Goal: Task Accomplishment & Management: Complete application form

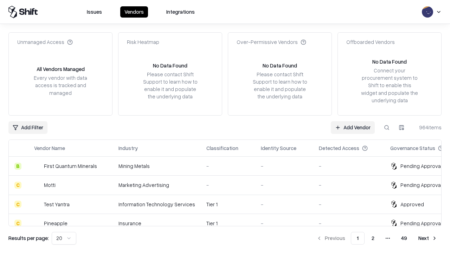
click at [353, 127] on link "Add Vendor" at bounding box center [353, 127] width 44 height 13
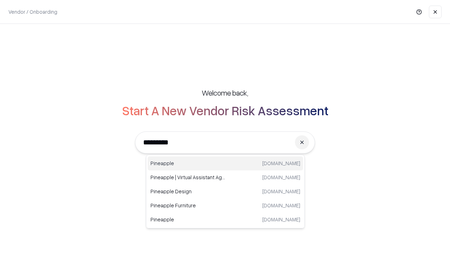
click at [225, 164] on div "Pineapple [DOMAIN_NAME]" at bounding box center [225, 163] width 155 height 14
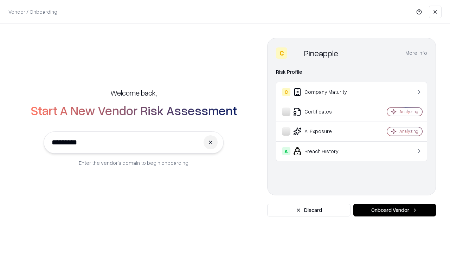
type input "*********"
click at [395, 210] on button "Onboard Vendor" at bounding box center [394, 210] width 83 height 13
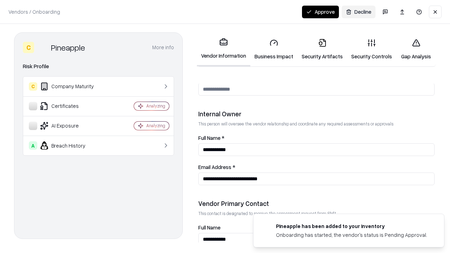
scroll to position [364, 0]
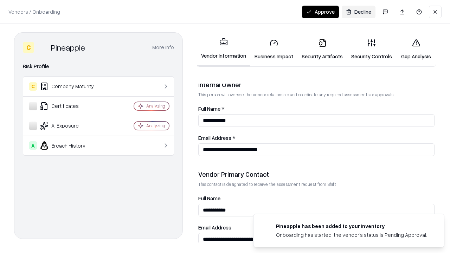
click at [274, 49] on link "Business Impact" at bounding box center [273, 49] width 47 height 33
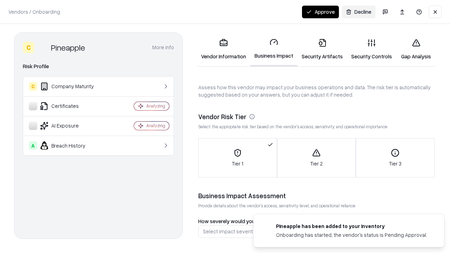
click at [322, 49] on link "Security Artifacts" at bounding box center [322, 49] width 50 height 33
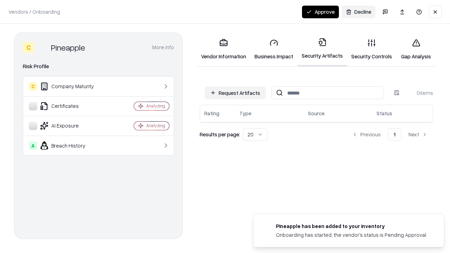
click at [235, 93] on button "Request Artifacts" at bounding box center [235, 92] width 61 height 13
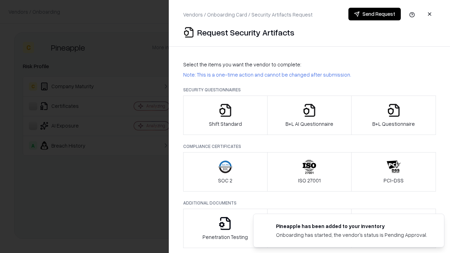
click at [225, 115] on icon "button" at bounding box center [225, 110] width 14 height 14
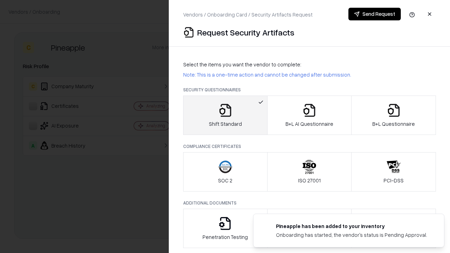
click at [374, 14] on button "Send Request" at bounding box center [374, 14] width 52 height 13
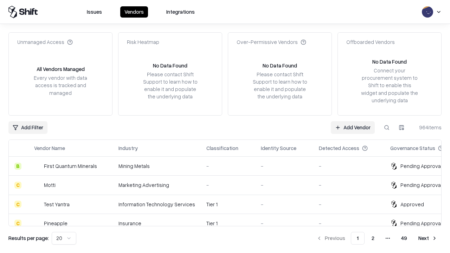
click at [387, 127] on button at bounding box center [386, 127] width 13 height 13
type input "*********"
click at [229, 220] on div "Tier 1" at bounding box center [227, 223] width 43 height 7
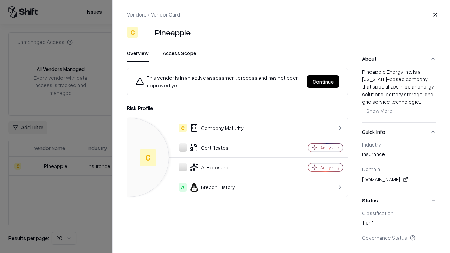
click at [323, 82] on button "Continue" at bounding box center [323, 81] width 32 height 13
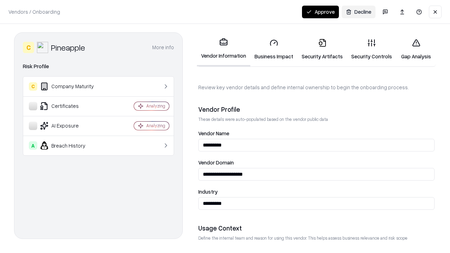
click at [322, 49] on link "Security Artifacts" at bounding box center [322, 49] width 50 height 33
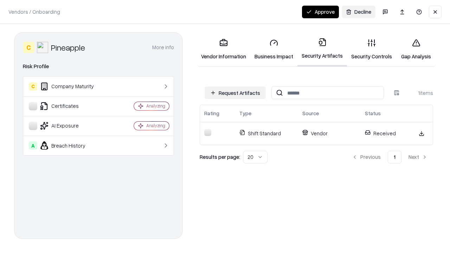
click at [372, 49] on link "Security Controls" at bounding box center [371, 49] width 49 height 33
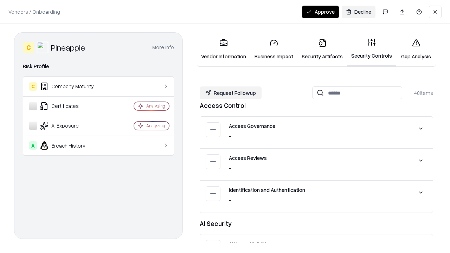
click at [231, 93] on button "Request Followup" at bounding box center [231, 92] width 62 height 13
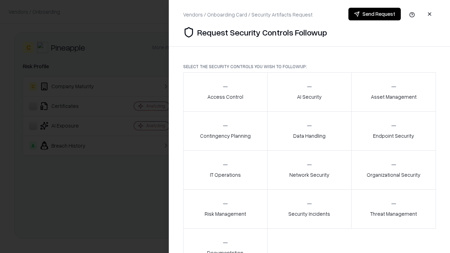
click at [225, 92] on div "Access Control" at bounding box center [225, 91] width 36 height 17
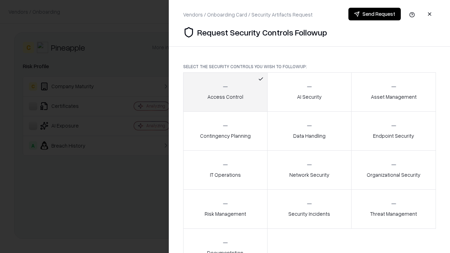
click at [374, 14] on button "Send Request" at bounding box center [374, 14] width 52 height 13
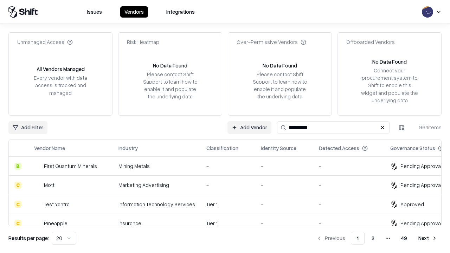
type input "*********"
click at [229, 220] on div "Tier 1" at bounding box center [227, 223] width 43 height 7
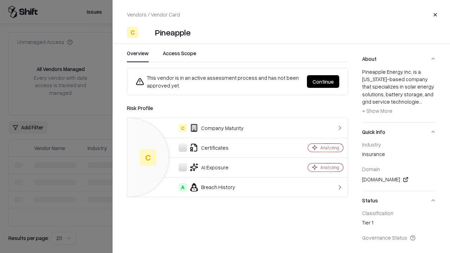
click at [339, 82] on button "Continue" at bounding box center [323, 81] width 32 height 13
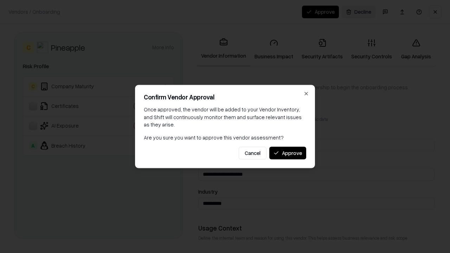
click at [288, 153] on button "Approve" at bounding box center [287, 153] width 37 height 13
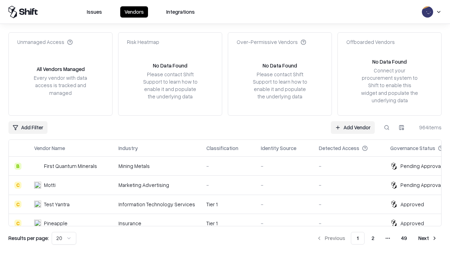
type input "*********"
click at [353, 127] on link "Add Vendor" at bounding box center [353, 127] width 44 height 13
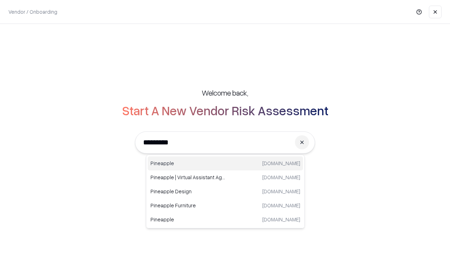
click at [225, 164] on div "Pineapple [DOMAIN_NAME]" at bounding box center [225, 163] width 155 height 14
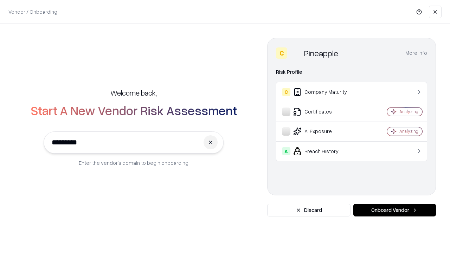
type input "*********"
click at [395, 210] on button "Onboard Vendor" at bounding box center [394, 210] width 83 height 13
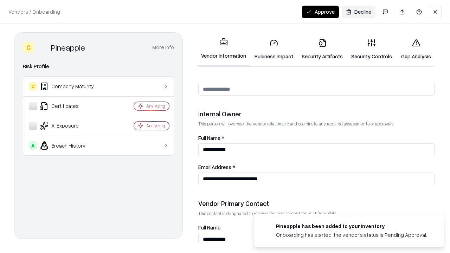
scroll to position [364, 0]
